Goal: Information Seeking & Learning: Learn about a topic

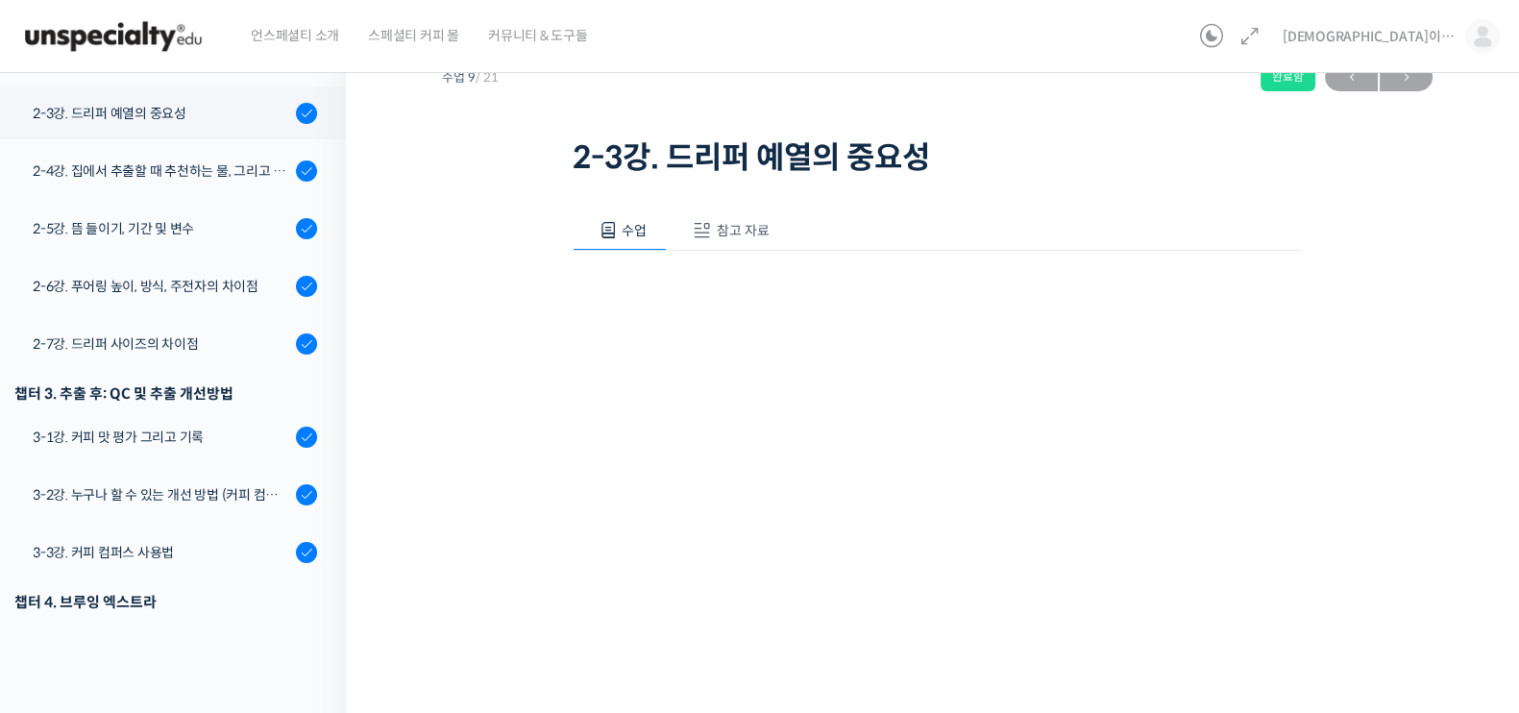
scroll to position [656, 0]
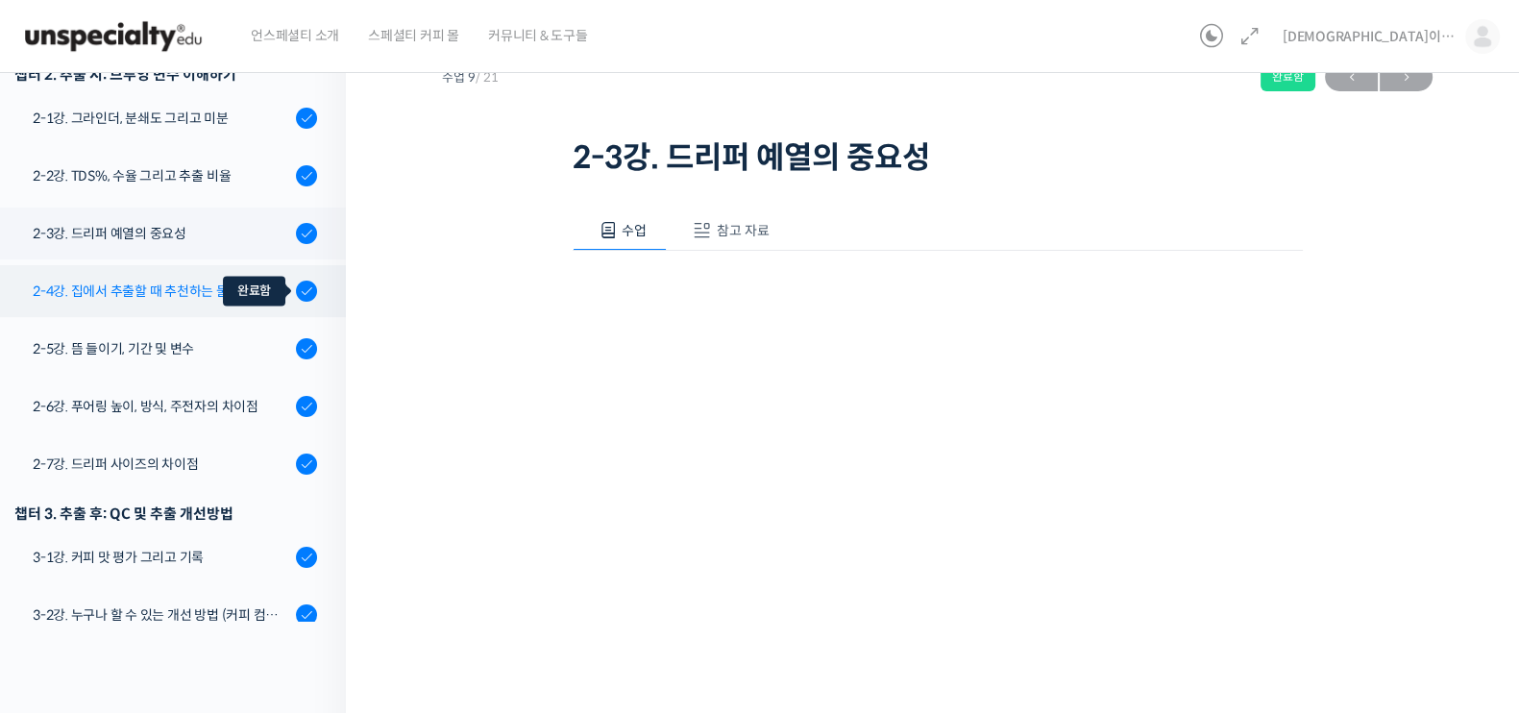
drag, startPoint x: 199, startPoint y: 194, endPoint x: 293, endPoint y: 207, distance: 95.1
click at [507, 156] on div "기초부터 고급까지, [DEMOGRAPHIC_DATA] 국가대표 [PERSON_NAME] 바리[PERSON_NAME]의 브루잉 클래스 2-3강.…" at bounding box center [937, 96] width 990 height 171
click at [296, 280] on div at bounding box center [306, 291] width 21 height 23
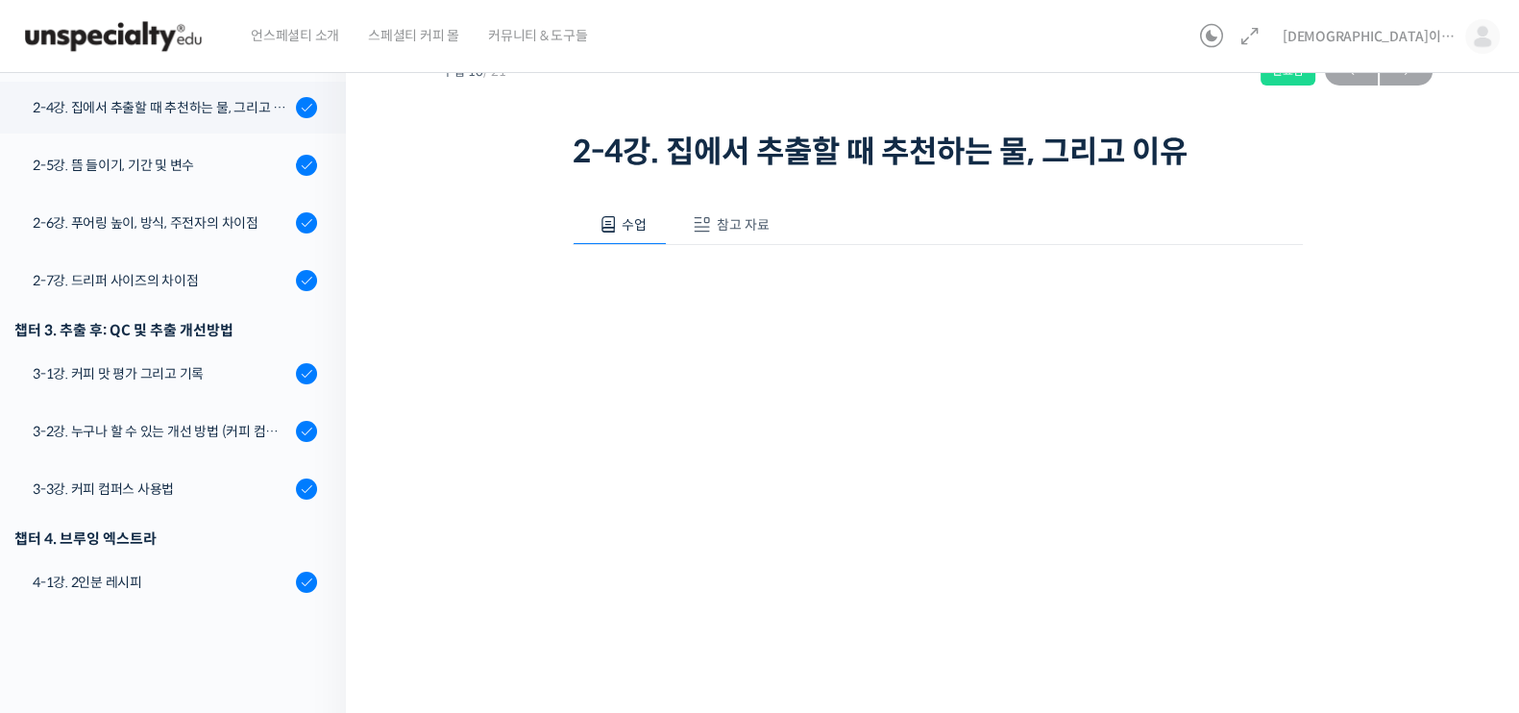
scroll to position [119, 0]
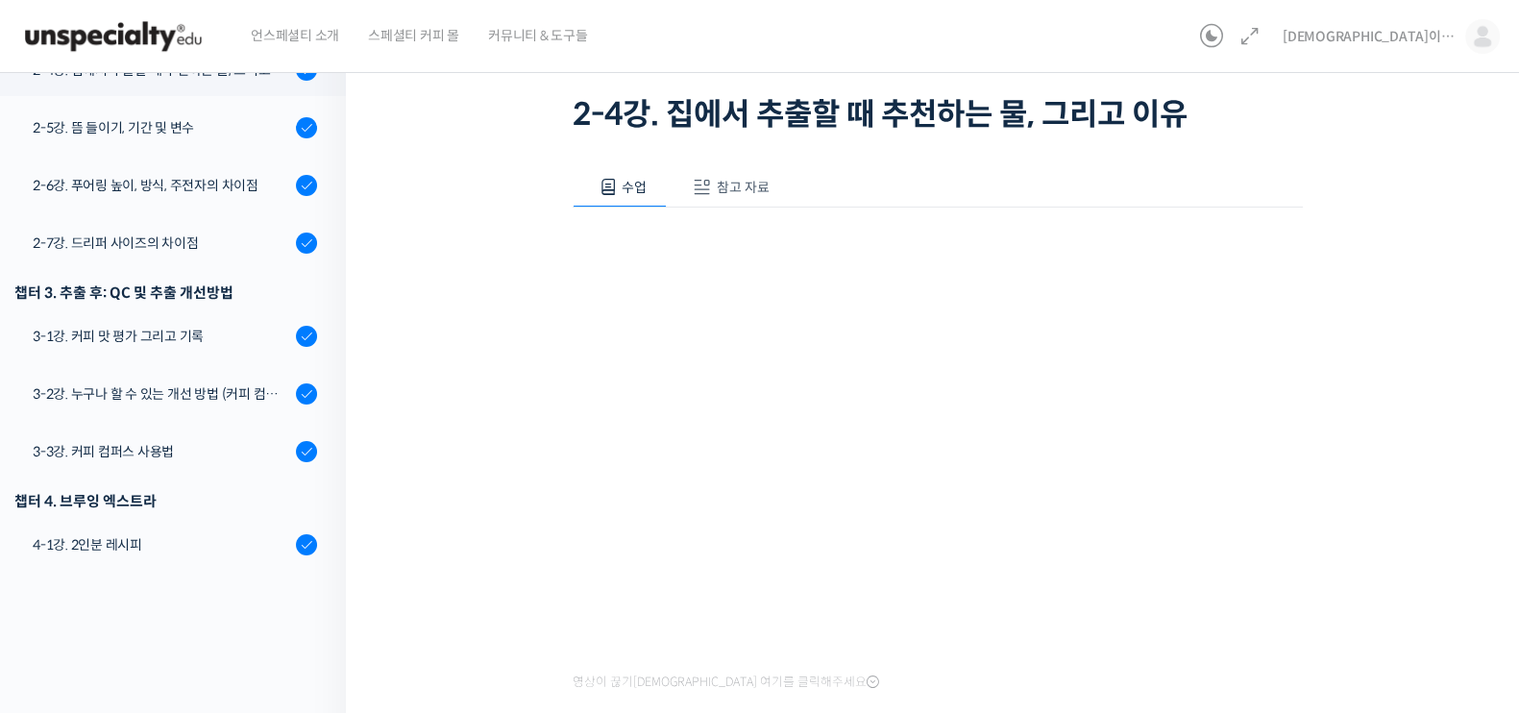
click at [547, 434] on div "기초부터 고급까지, 영국 국가대표 박상호 바리스타의 브루잉 클래스 2-4강. 집에서 추출할 때 추천하는 물, …" at bounding box center [937, 375] width 990 height 816
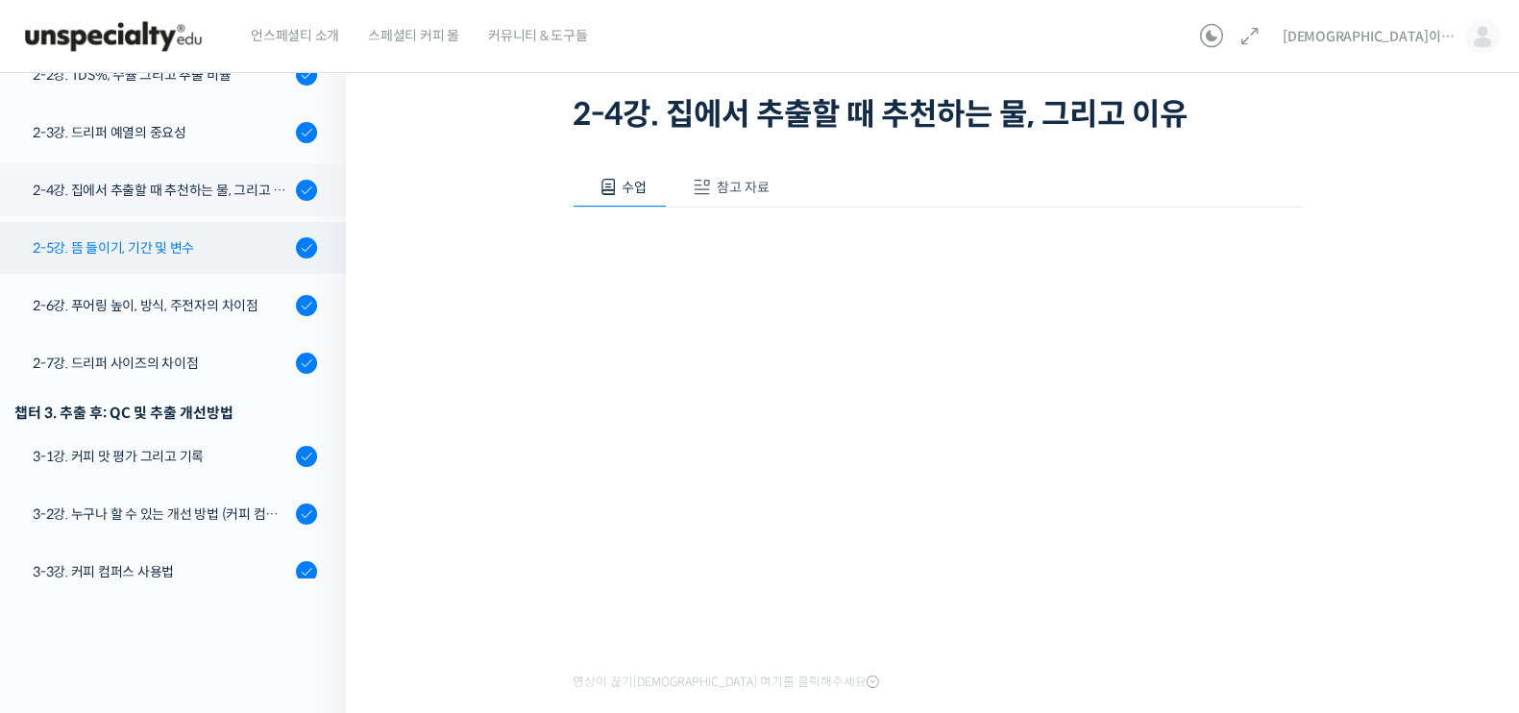
click at [181, 222] on link "2-5강. 뜸 들이기, 기간 및 변수" at bounding box center [167, 248] width 355 height 52
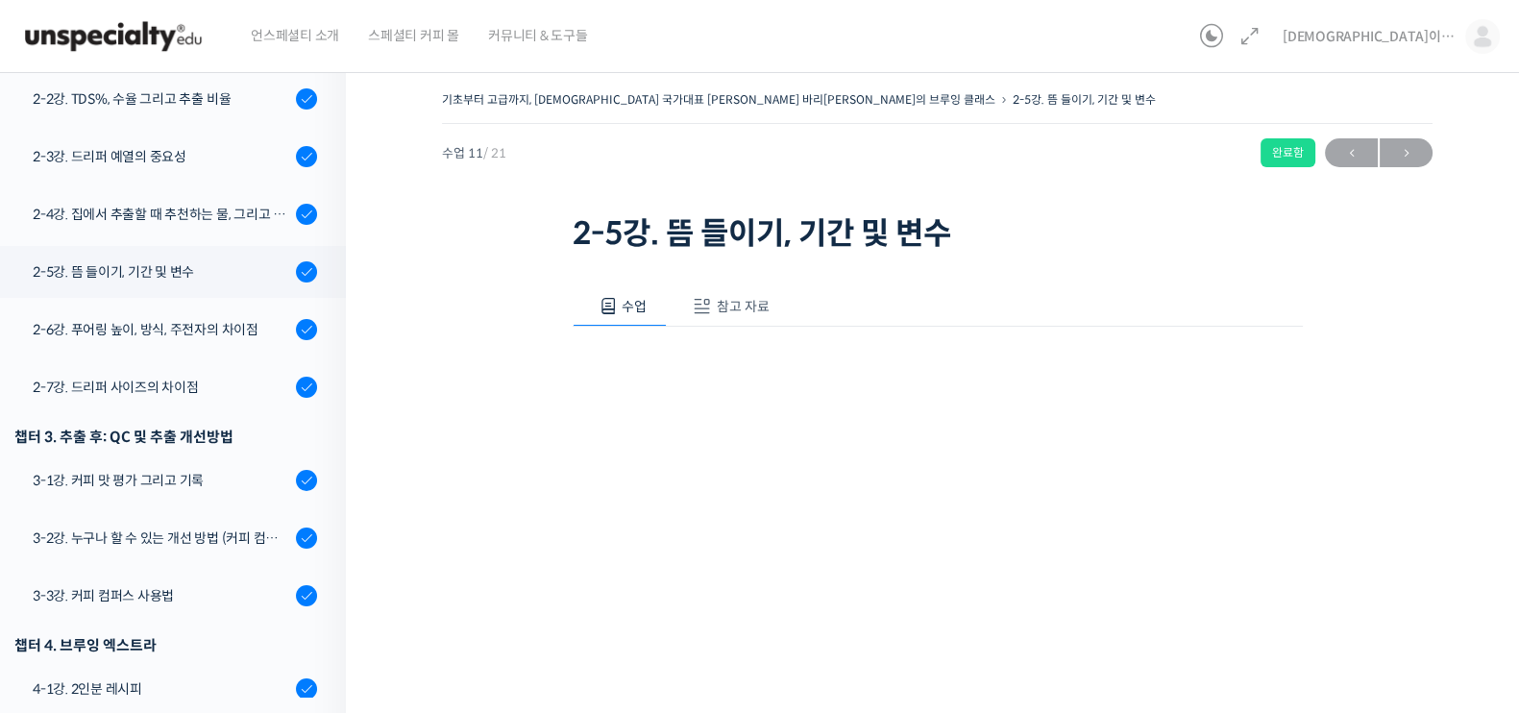
scroll to position [771, 0]
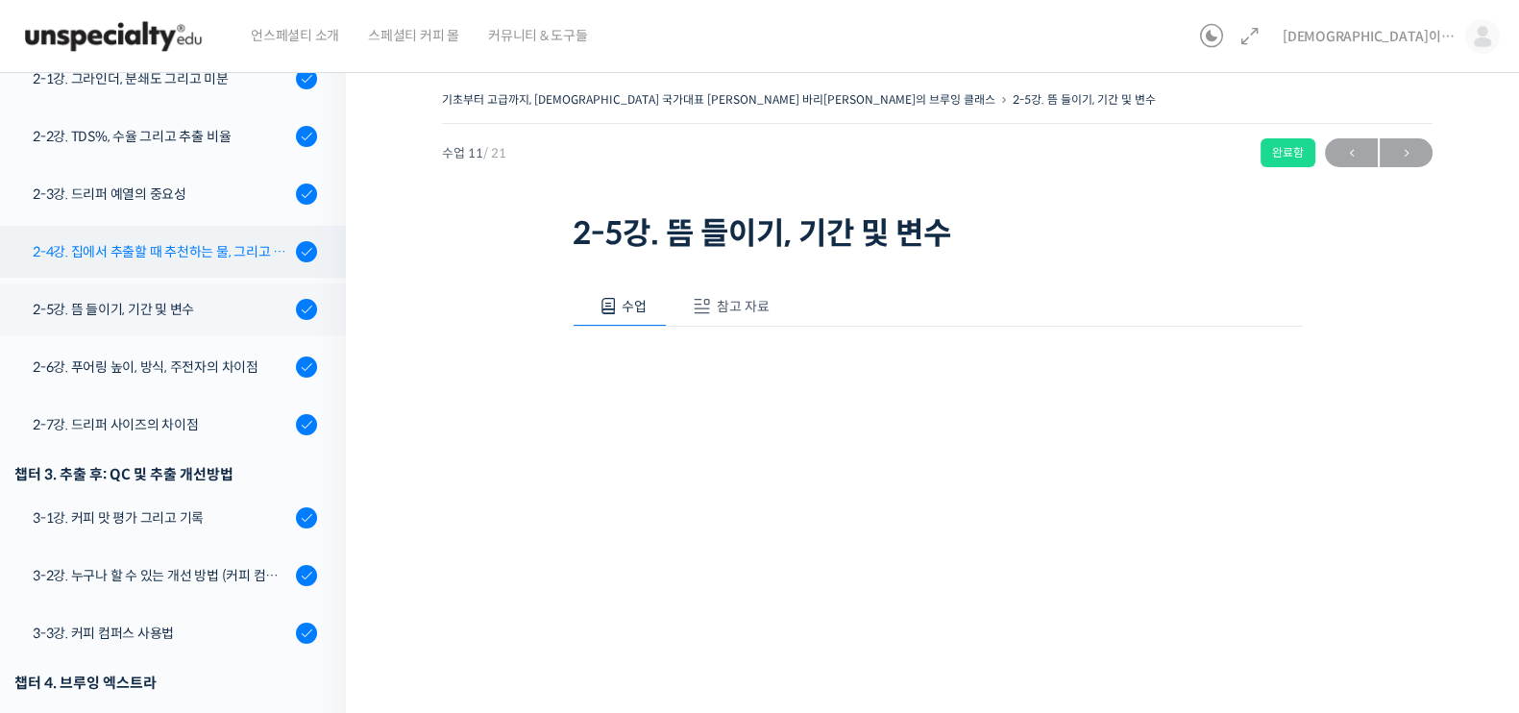
click at [202, 241] on div "2-4강. 집에서 추출할 때 추천하는 물, 그리고 이유" at bounding box center [161, 251] width 257 height 21
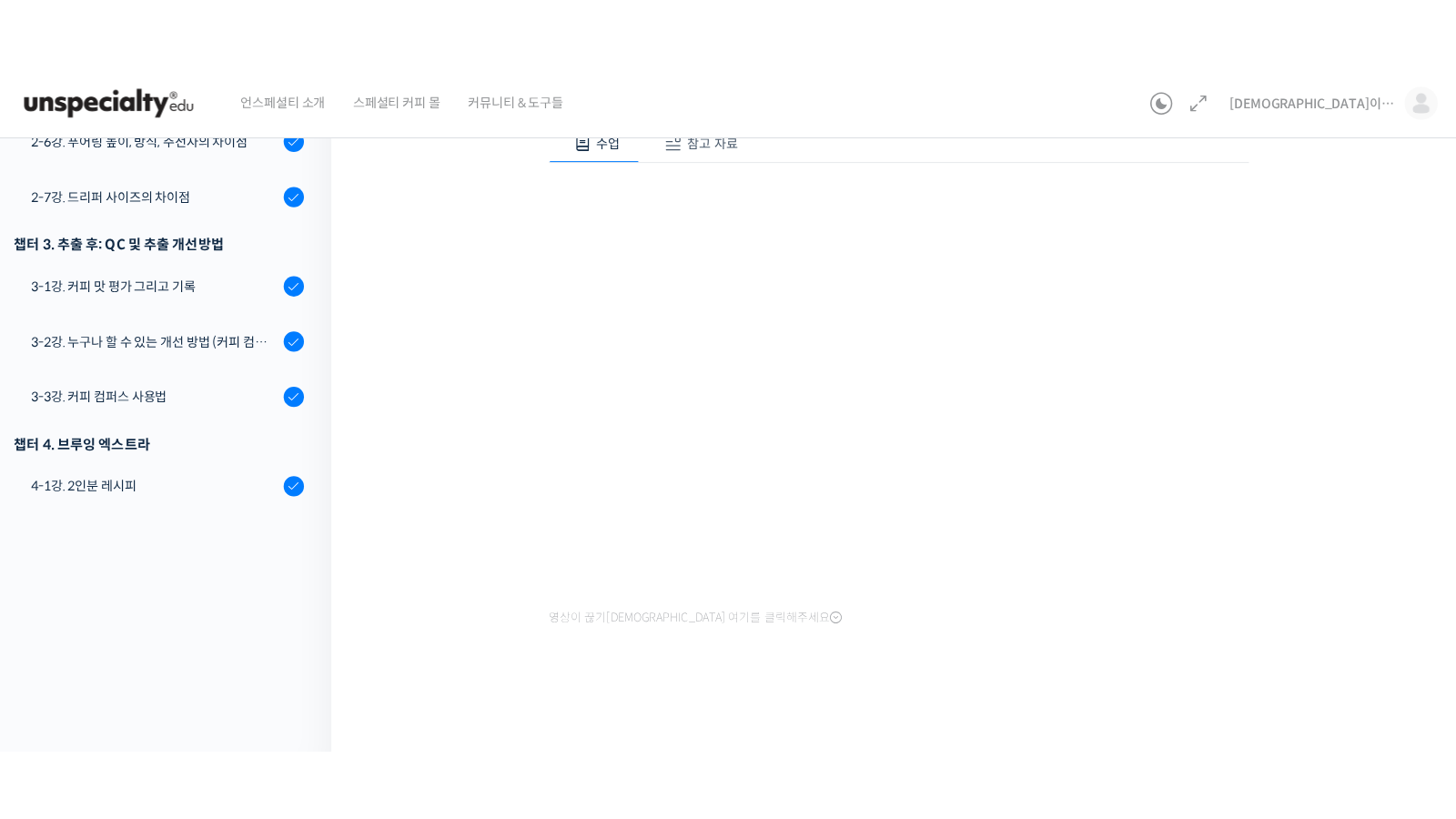
scroll to position [72, 0]
